Goal: Task Accomplishment & Management: Manage account settings

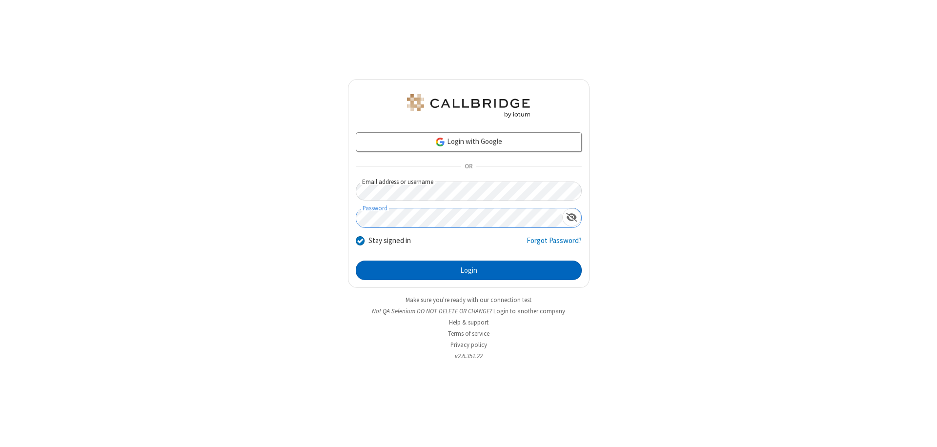
click at [468, 270] on button "Login" at bounding box center [469, 270] width 226 height 20
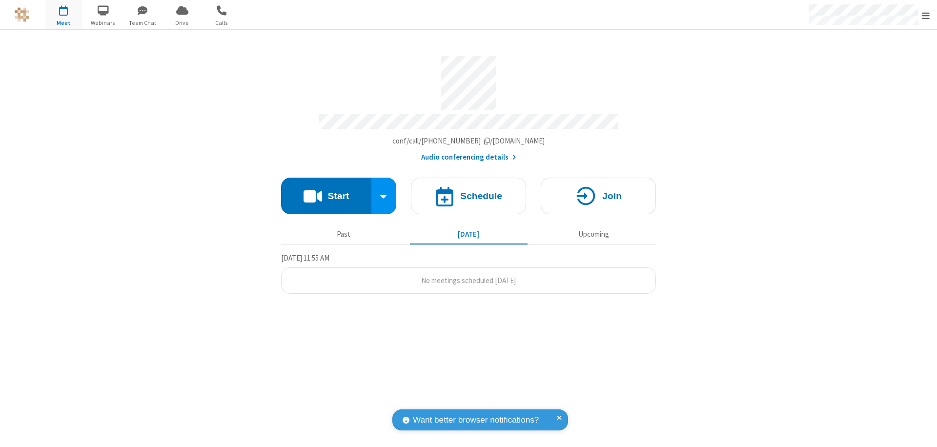
click at [925, 15] on span "Open menu" at bounding box center [925, 16] width 8 height 10
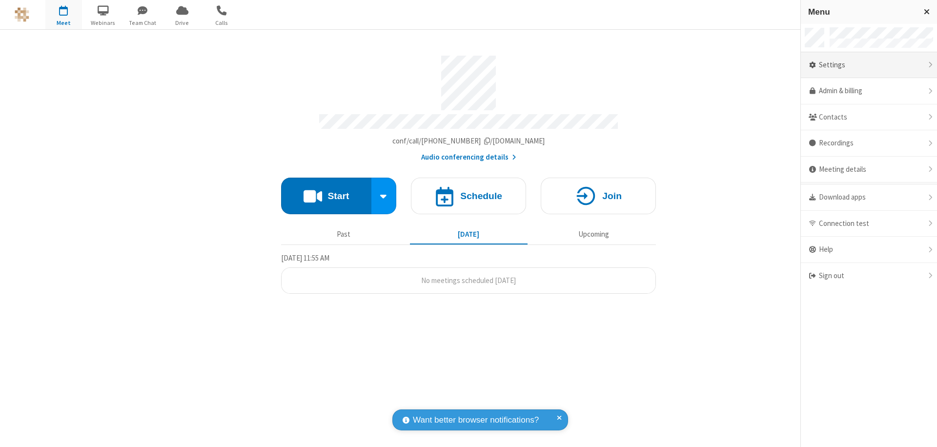
click at [868, 65] on div "Settings" at bounding box center [868, 65] width 136 height 26
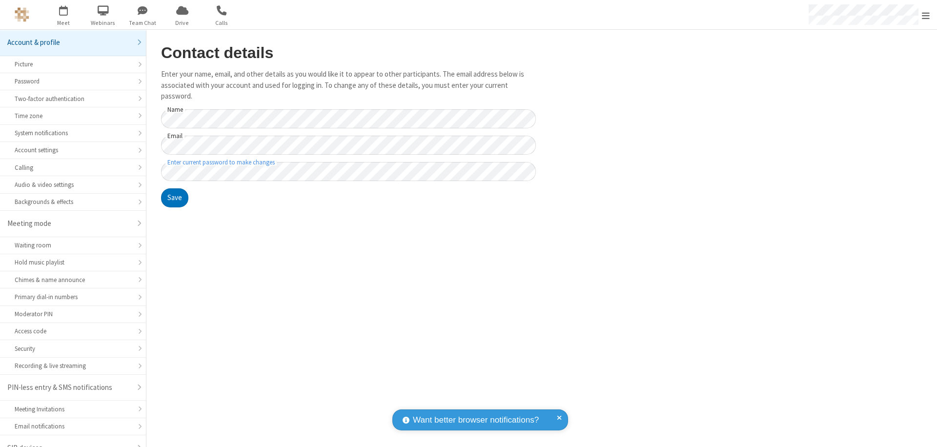
scroll to position [14, 0]
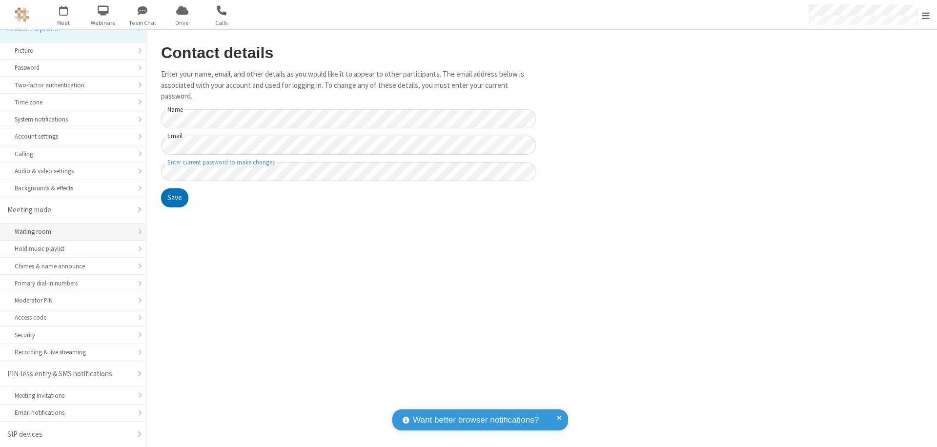
click at [69, 232] on div "Waiting room" at bounding box center [73, 231] width 117 height 9
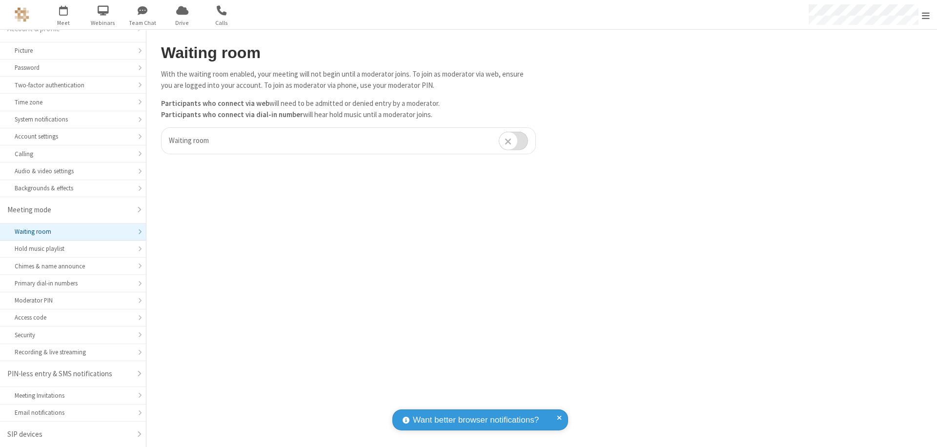
click at [513, 140] on input "checkbox" at bounding box center [513, 140] width 29 height 19
checkbox input "true"
click at [925, 15] on span "Open menu" at bounding box center [925, 16] width 8 height 10
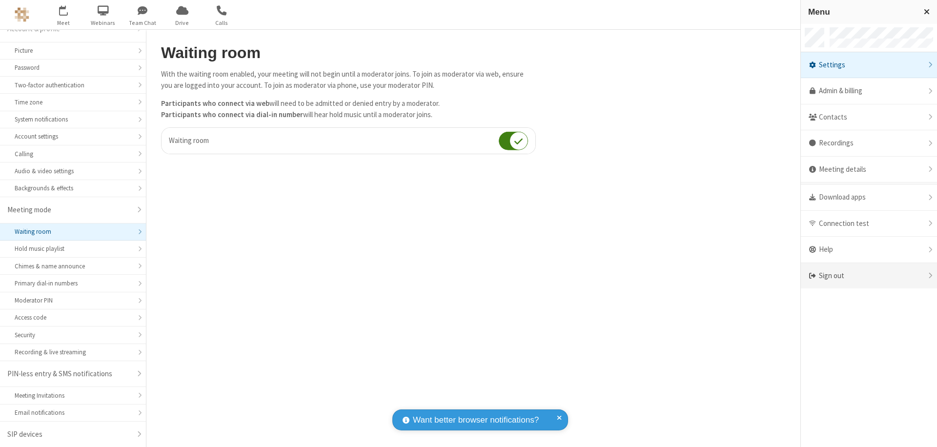
click at [868, 276] on div "Sign out" at bounding box center [868, 276] width 136 height 26
